Goal: Find specific page/section: Find specific page/section

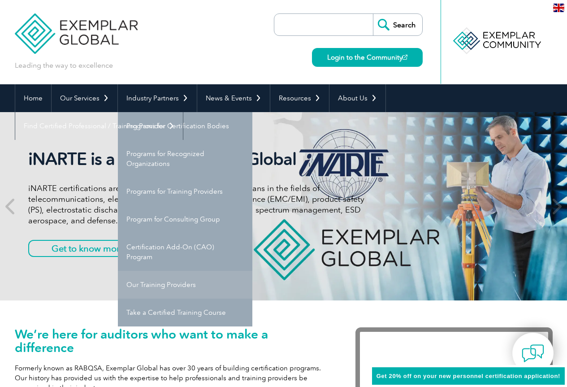
click at [159, 280] on link "Our Training Providers" at bounding box center [185, 285] width 134 height 28
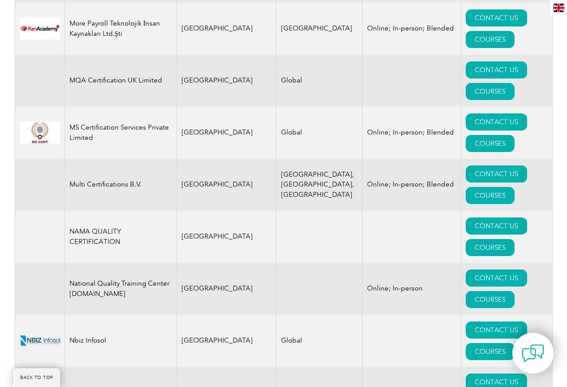
scroll to position [9218, 0]
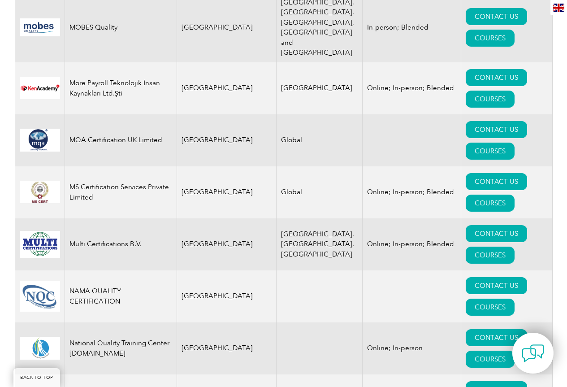
drag, startPoint x: 187, startPoint y: 99, endPoint x: 249, endPoint y: 106, distance: 61.8
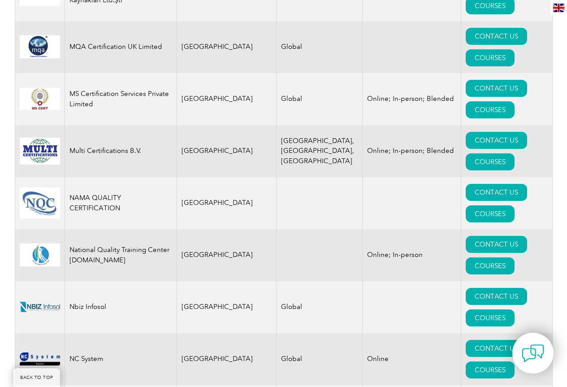
scroll to position [9129, 0]
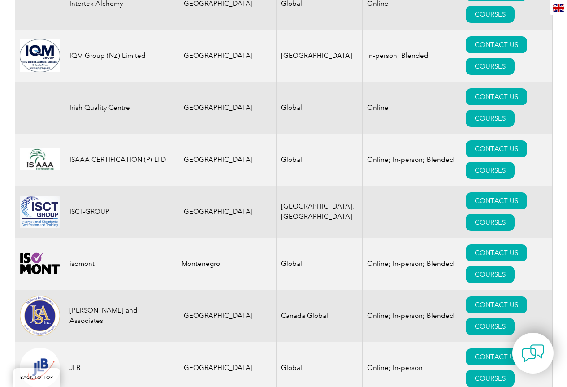
scroll to position [7023, 0]
